Goal: Task Accomplishment & Management: Manage account settings

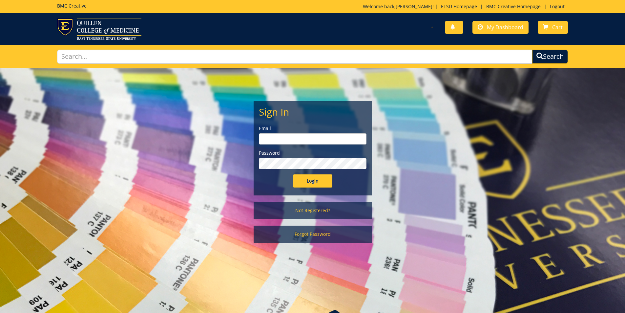
type input "goepel@etsu.edu"
click at [319, 179] on input "Login" at bounding box center [312, 180] width 39 height 13
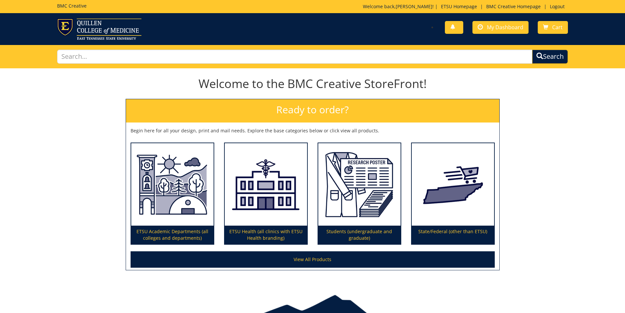
click at [513, 15] on div "You have no new notifications My Dashboard Cart" at bounding box center [312, 29] width 625 height 32
click at [511, 29] on span "My Dashboard" at bounding box center [505, 27] width 36 height 7
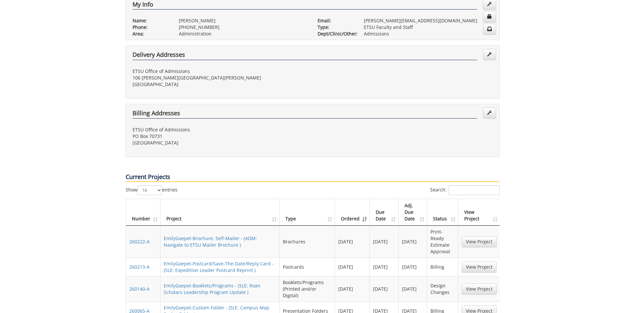
scroll to position [197, 0]
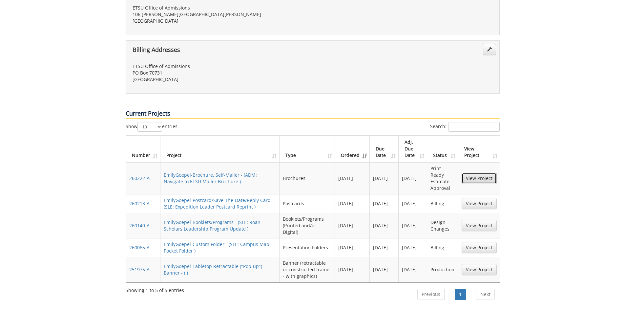
click at [486, 173] on link "View Project" at bounding box center [479, 178] width 35 height 11
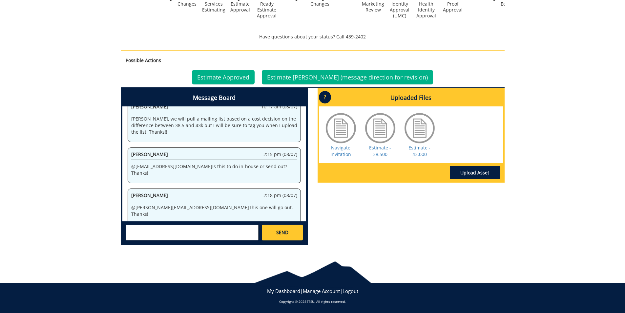
scroll to position [260, 0]
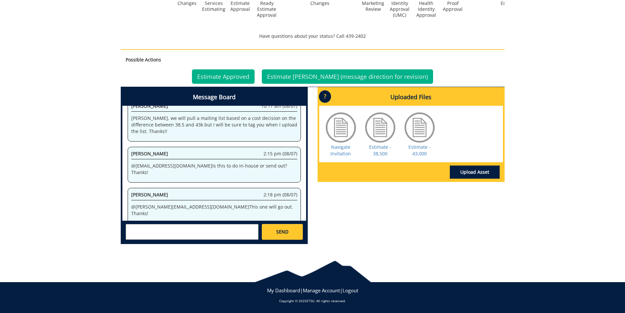
click at [199, 228] on textarea at bounding box center [192, 232] width 133 height 16
type textarea "@[EMAIL_ADDRESS][DOMAIN_NAME] We want quantity 38.5k. I will get you the mailin…"
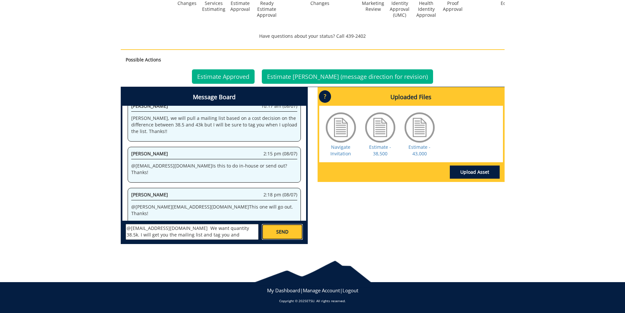
click at [270, 235] on link "SEND" at bounding box center [282, 232] width 41 height 16
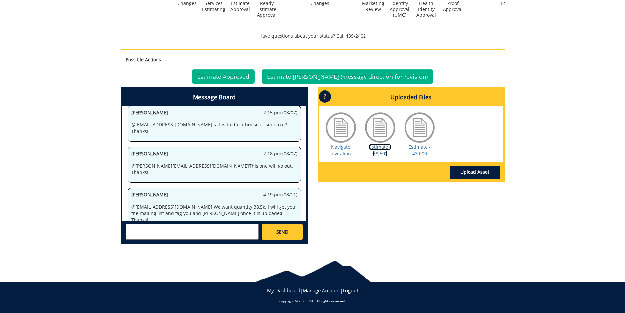
click at [380, 155] on link "Estimate - 38,500" at bounding box center [380, 150] width 22 height 13
click at [235, 74] on link "Estimate Approved" at bounding box center [223, 76] width 63 height 14
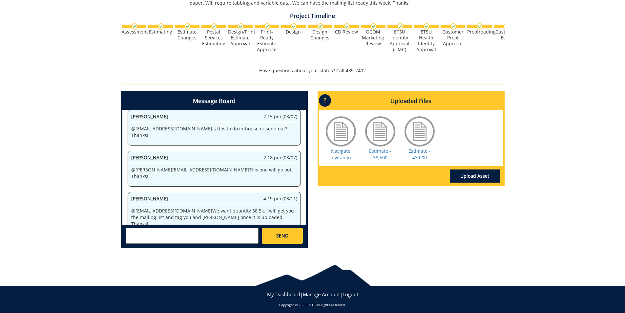
scroll to position [230, 0]
